Goal: Information Seeking & Learning: Learn about a topic

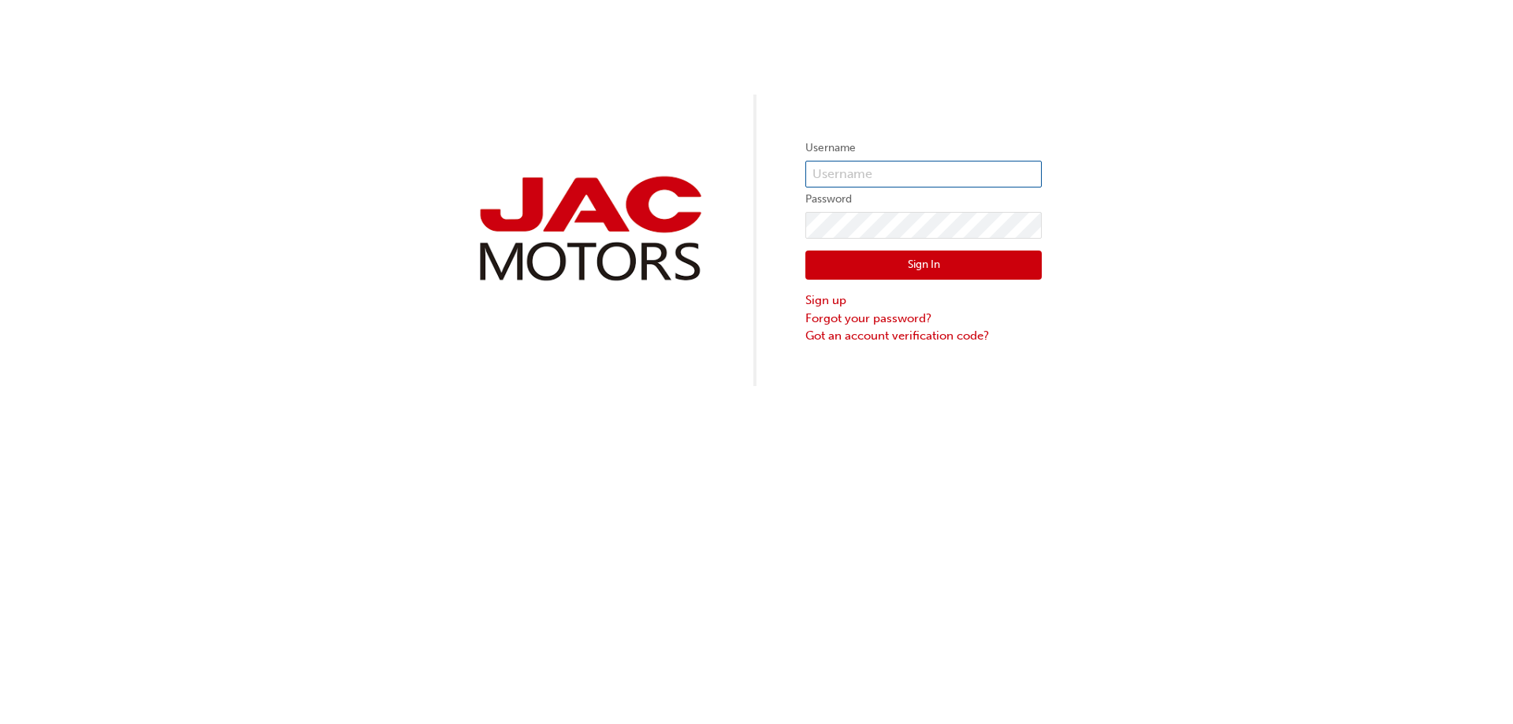
type input "NB599"
click at [910, 270] on button "Sign In" at bounding box center [923, 266] width 236 height 30
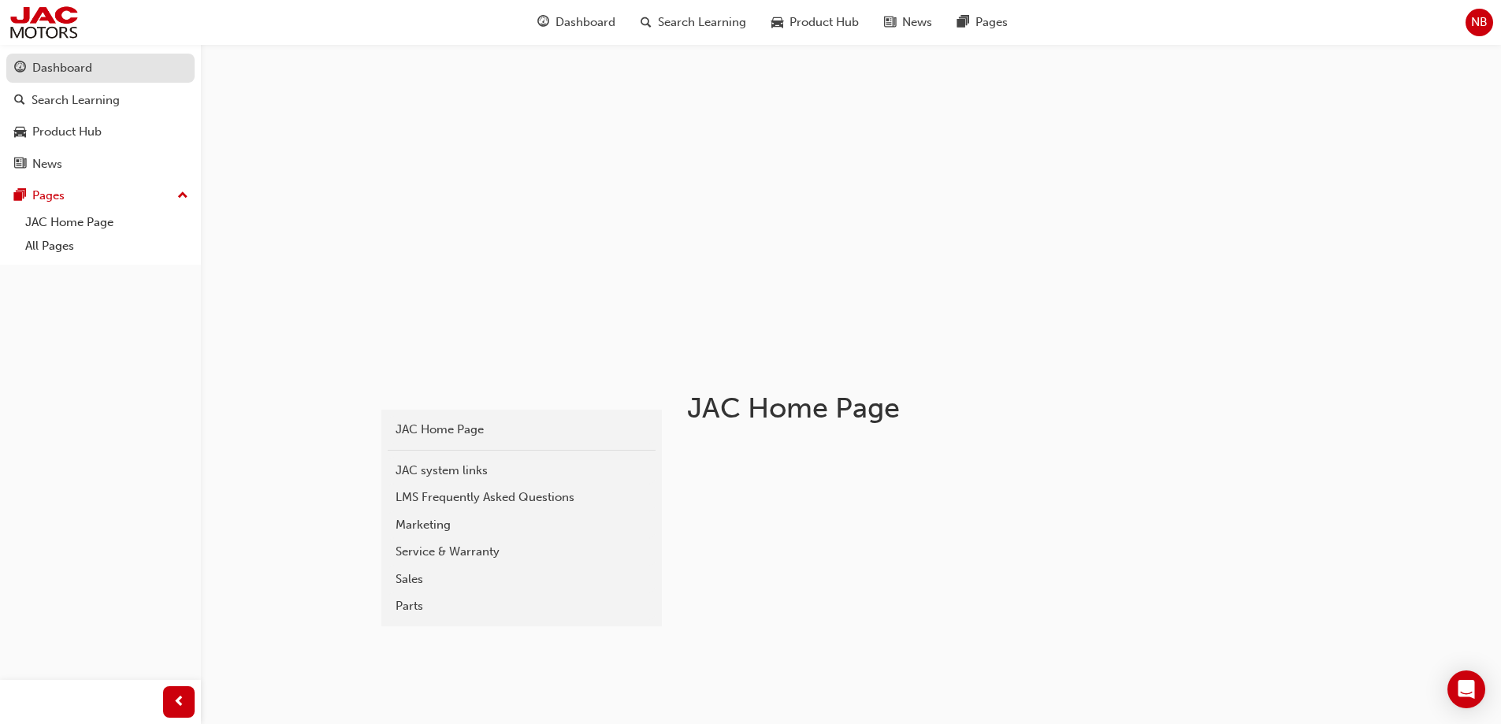
click at [65, 69] on div "Dashboard" at bounding box center [62, 68] width 60 height 18
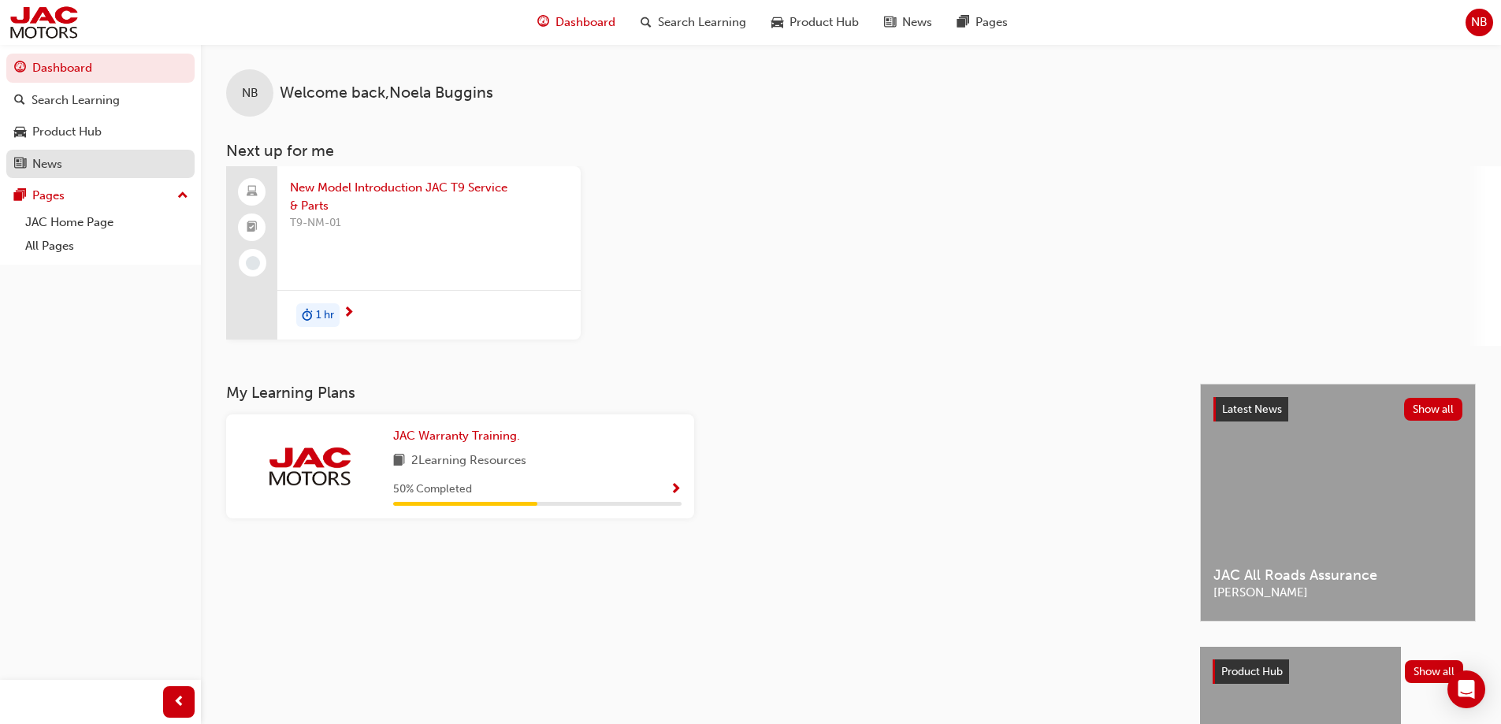
click at [60, 164] on div "News" at bounding box center [47, 164] width 30 height 18
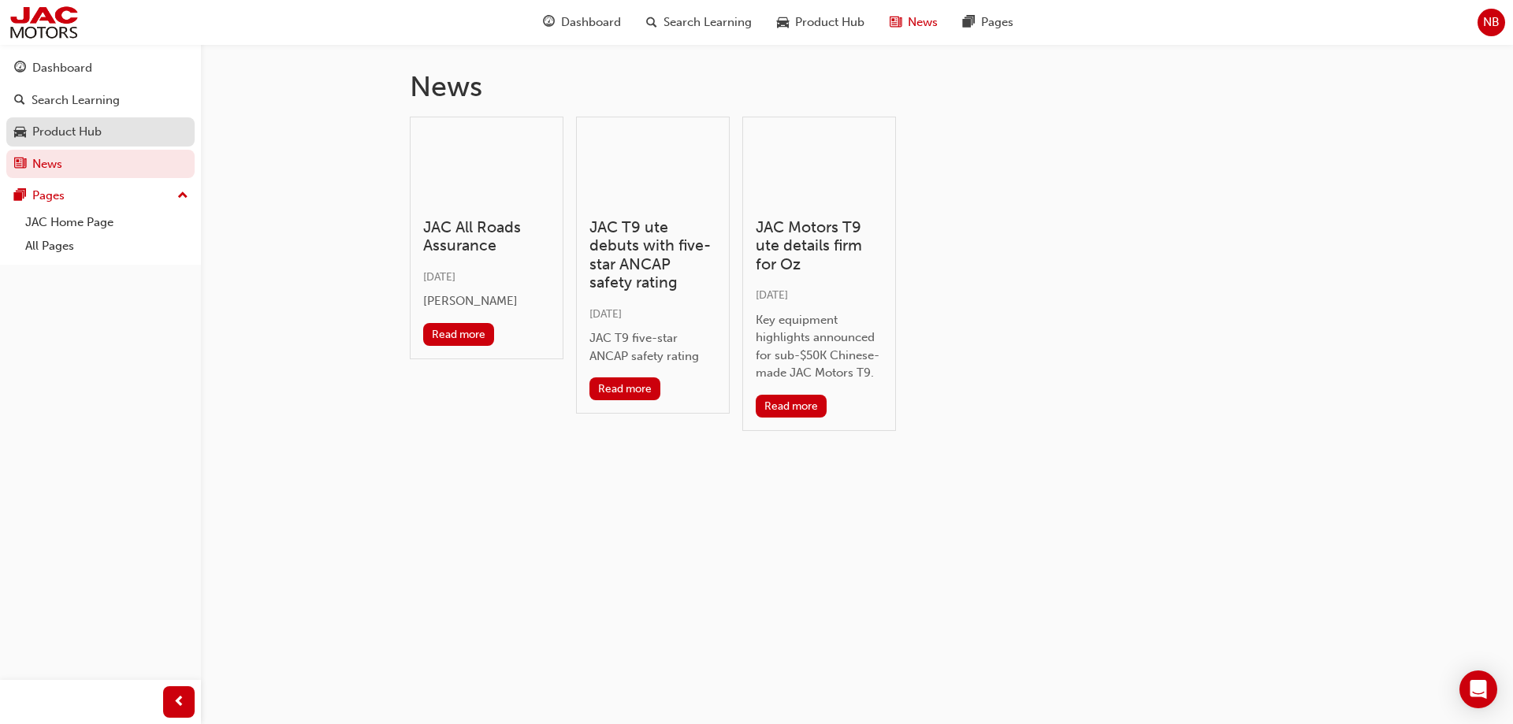
click at [67, 134] on div "Product Hub" at bounding box center [66, 132] width 69 height 18
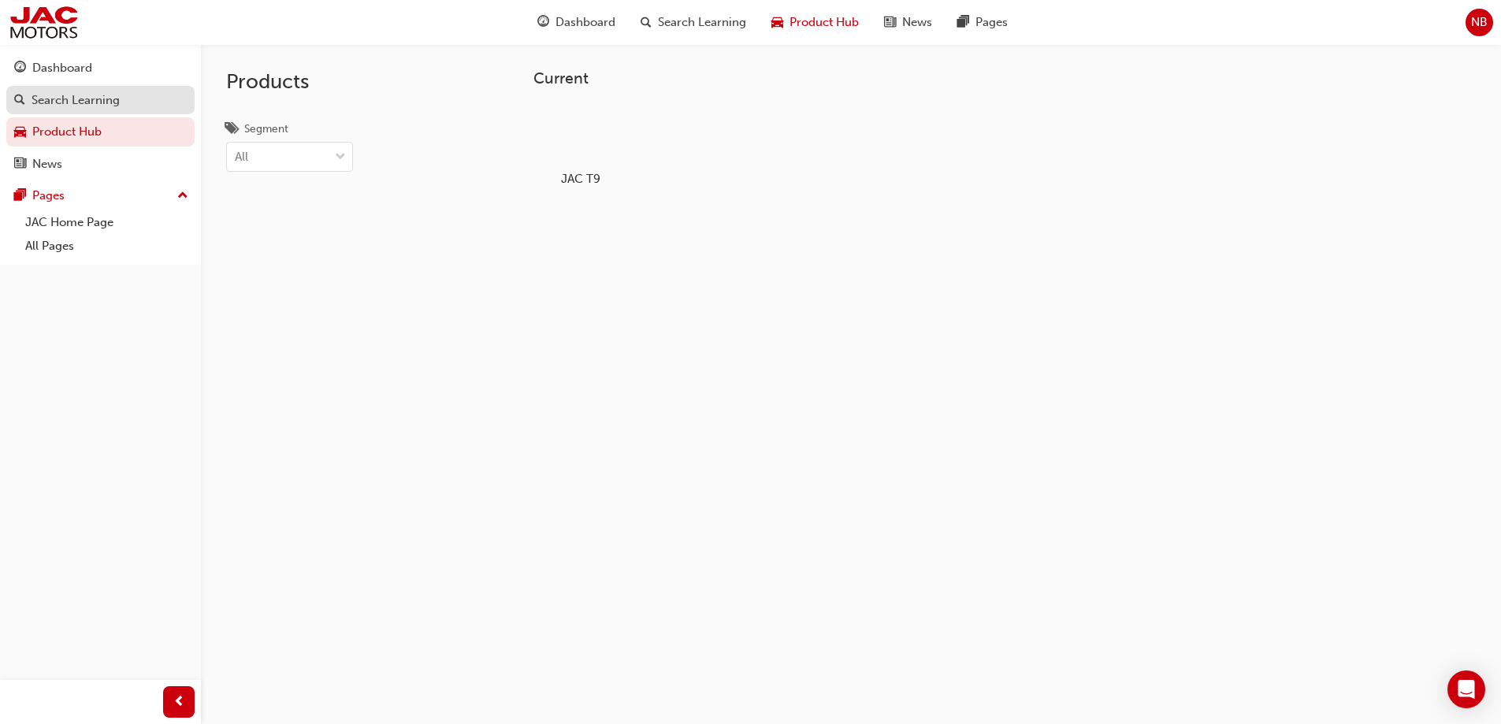
click at [89, 105] on div "Search Learning" at bounding box center [76, 100] width 88 height 18
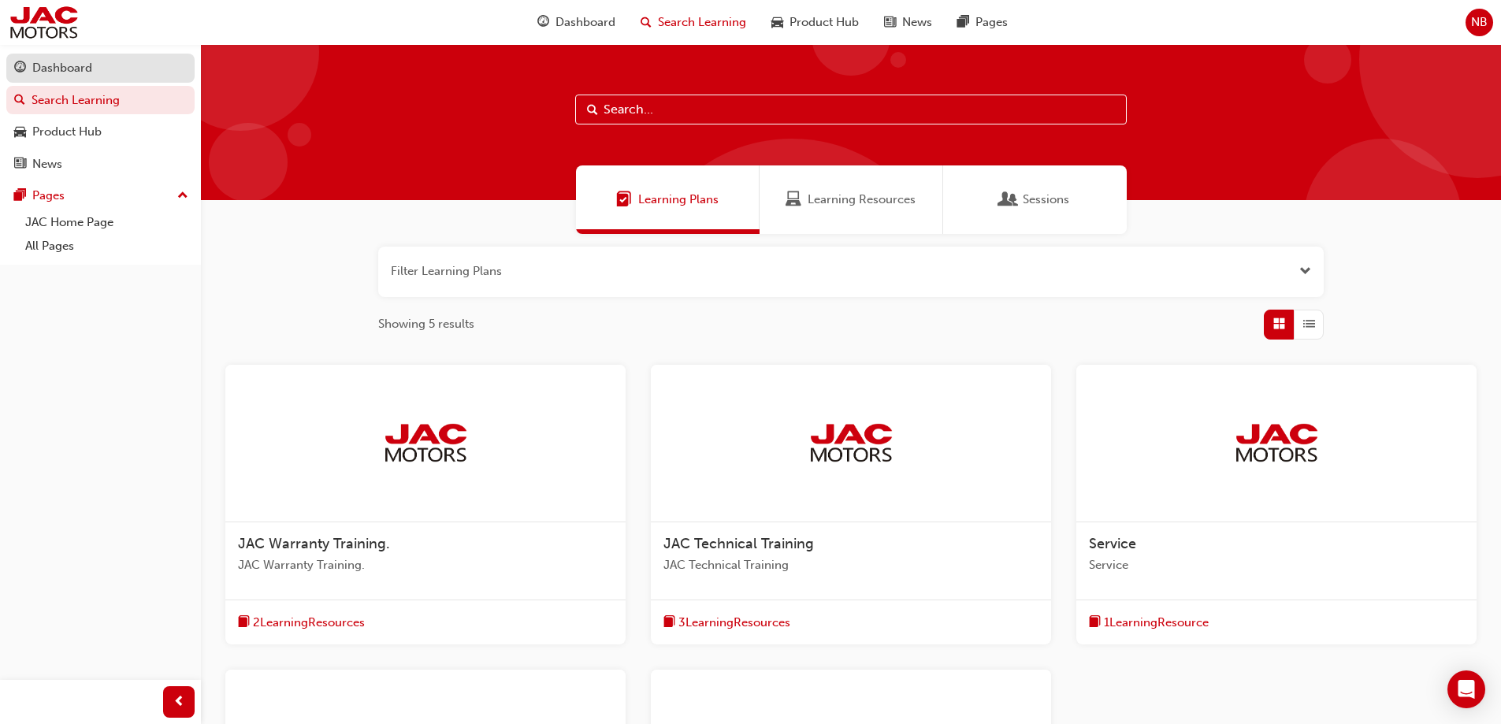
click at [58, 73] on div "Dashboard" at bounding box center [62, 68] width 60 height 18
